Goal: Task Accomplishment & Management: Manage account settings

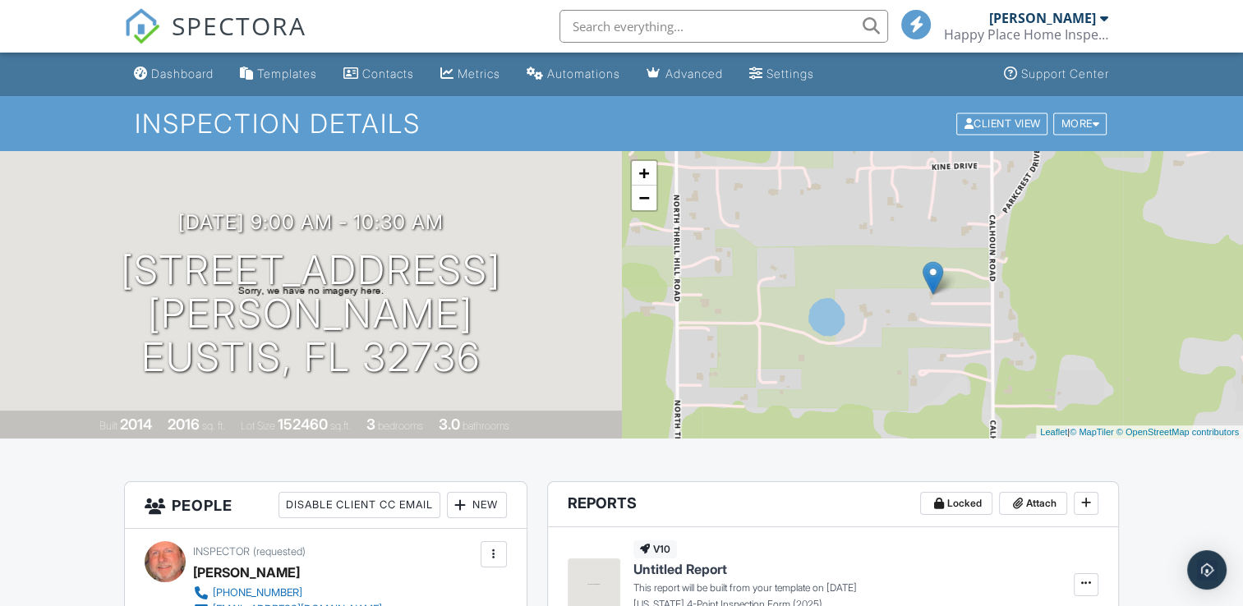
click at [1061, 16] on div "[PERSON_NAME]" at bounding box center [1042, 18] width 107 height 16
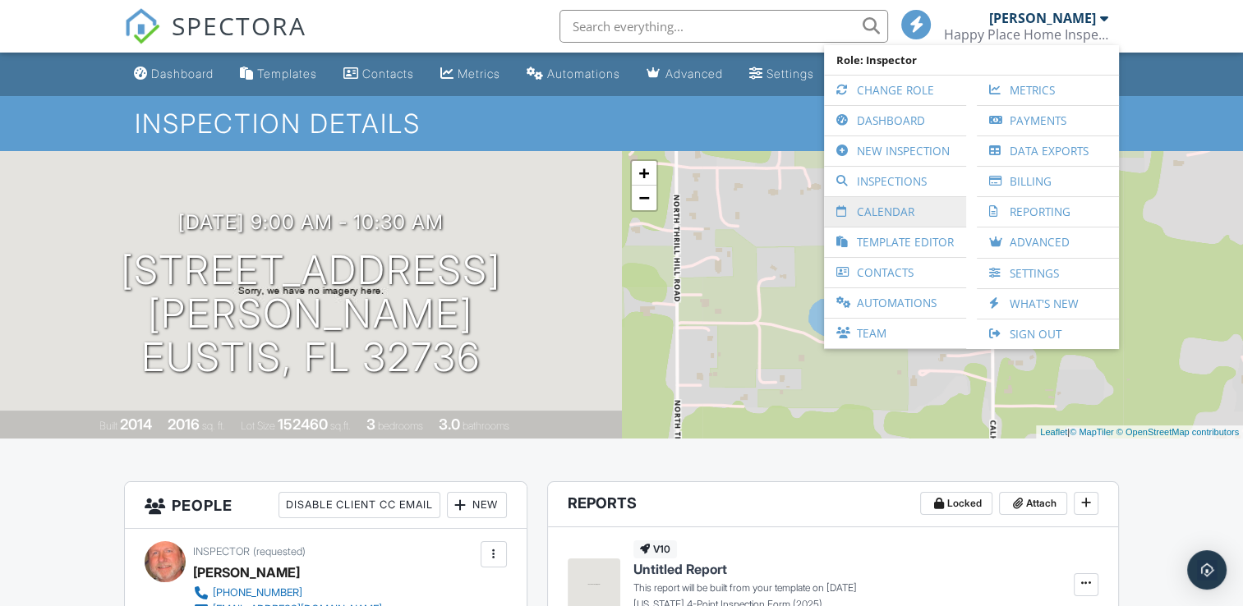
click at [880, 213] on link "Calendar" at bounding box center [895, 212] width 126 height 30
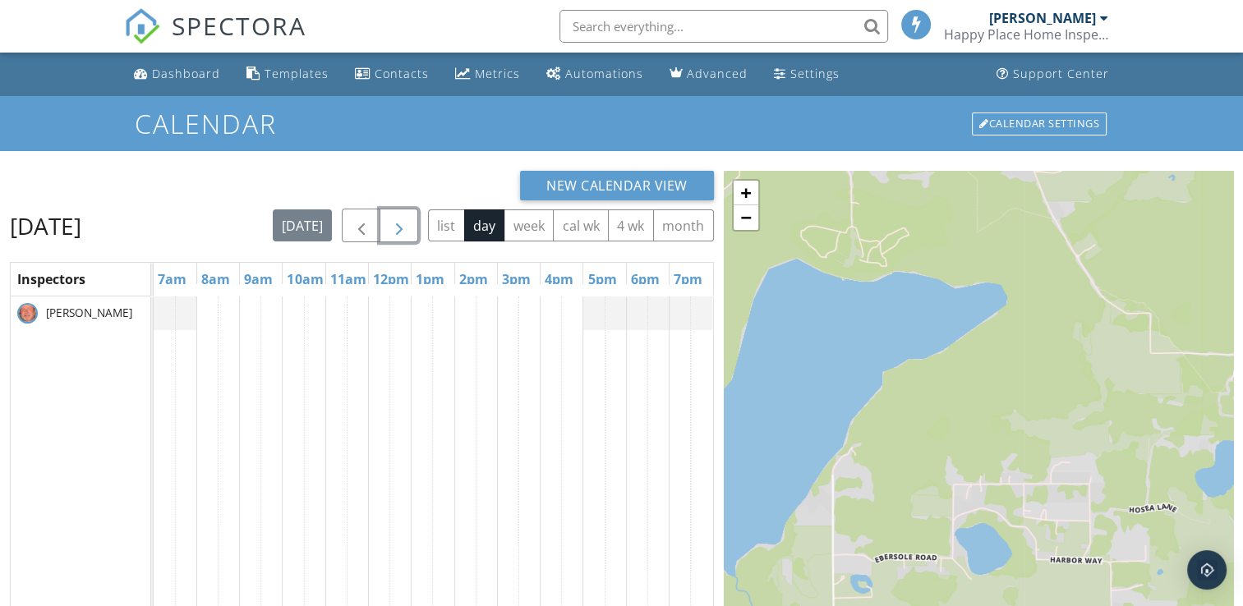
click at [408, 223] on span "button" at bounding box center [399, 226] width 20 height 20
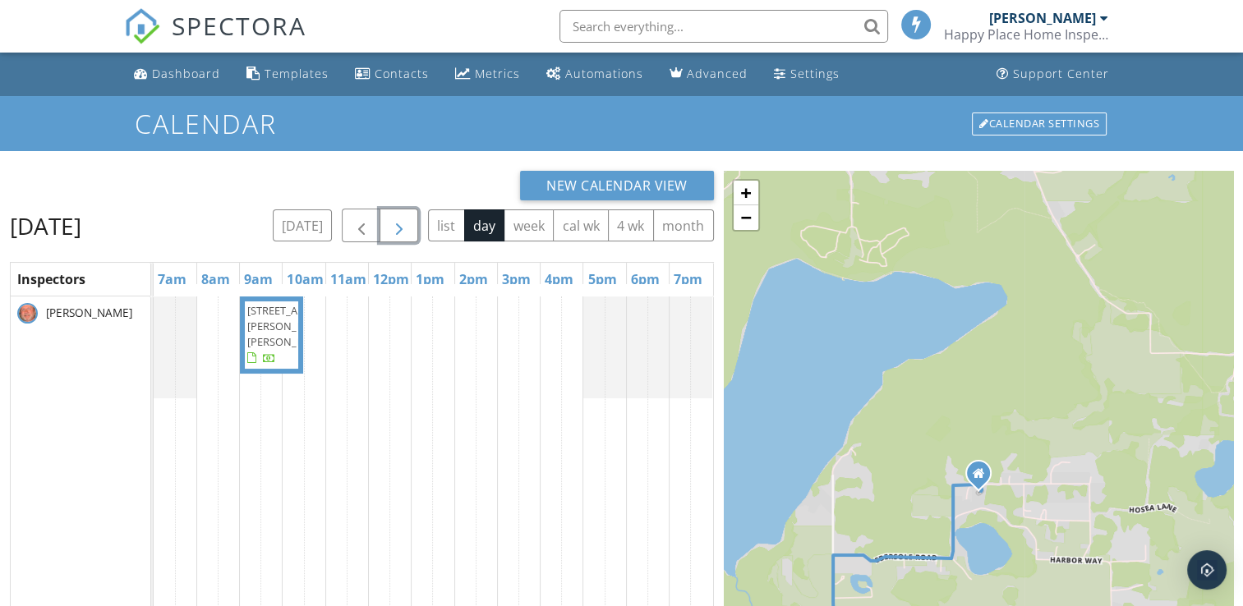
click at [408, 223] on span "button" at bounding box center [399, 226] width 20 height 20
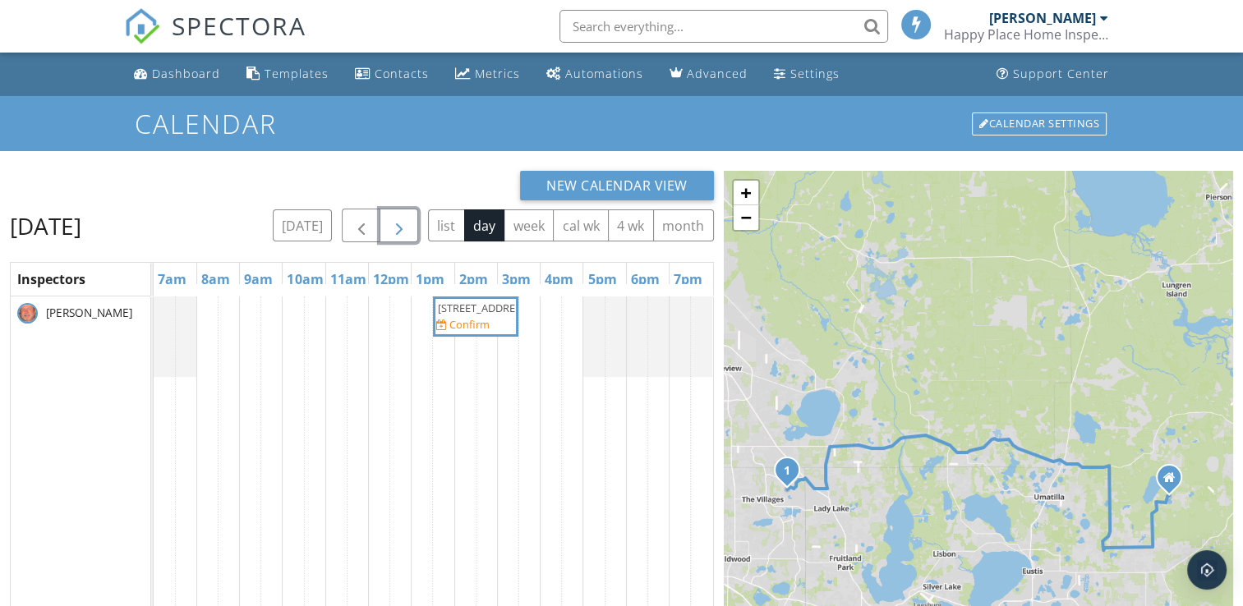
click at [473, 315] on span "2066 Palo Alto Ave, The Villages 32159" at bounding box center [484, 308] width 92 height 15
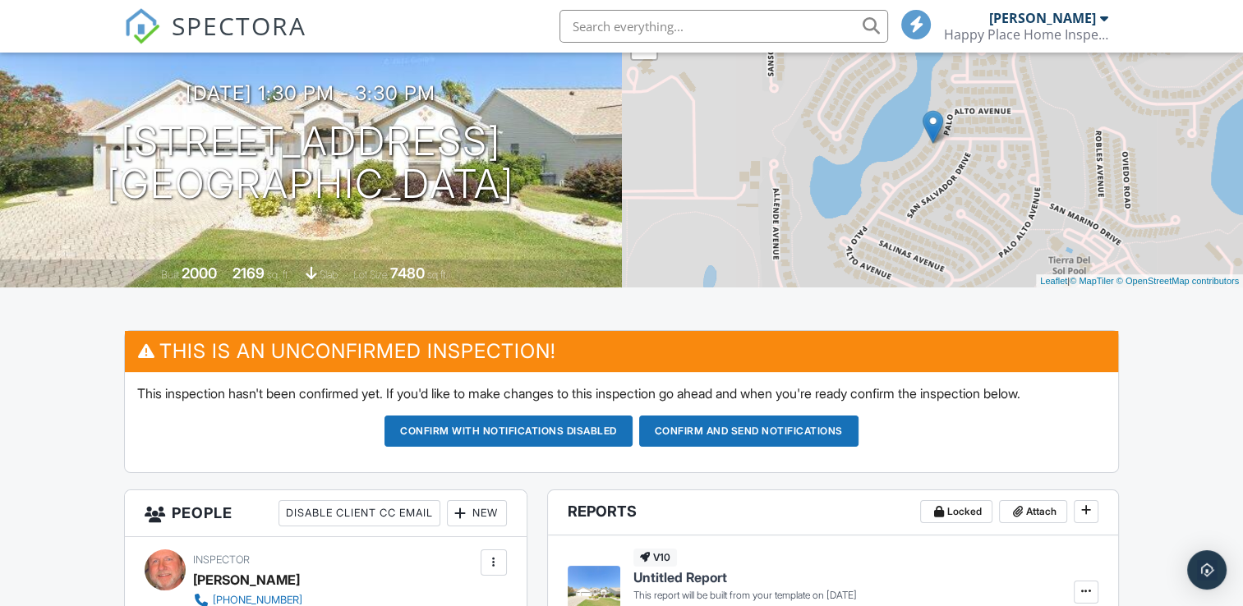
scroll to position [153, 0]
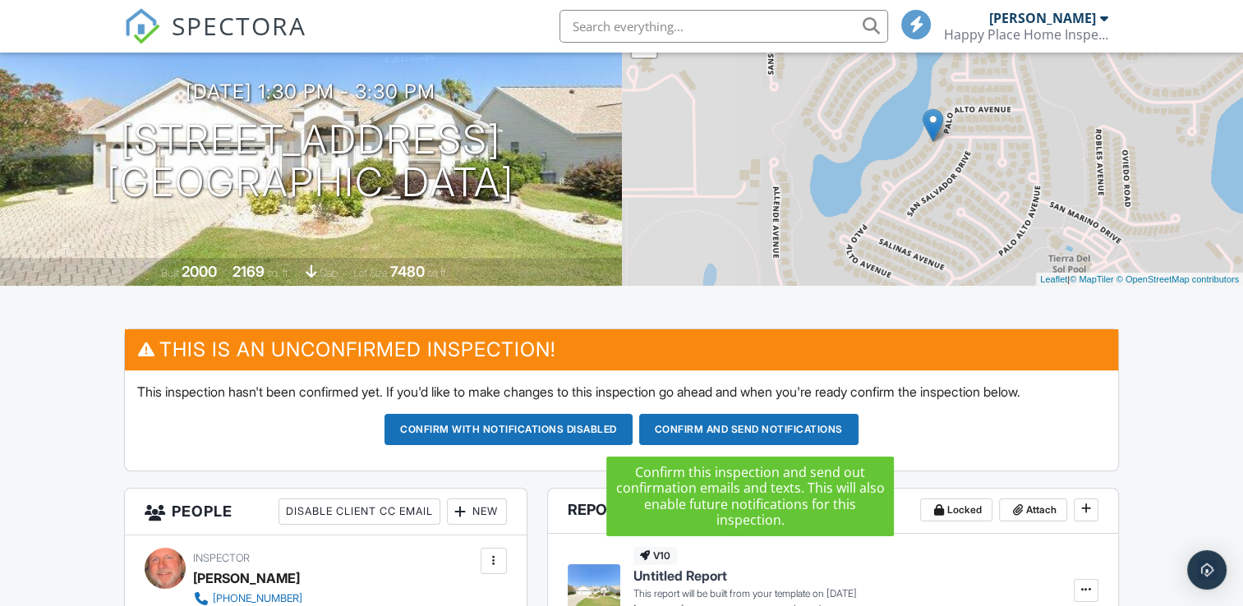
click at [703, 432] on button "Confirm and send notifications" at bounding box center [748, 429] width 219 height 31
